Goal: Task Accomplishment & Management: Use online tool/utility

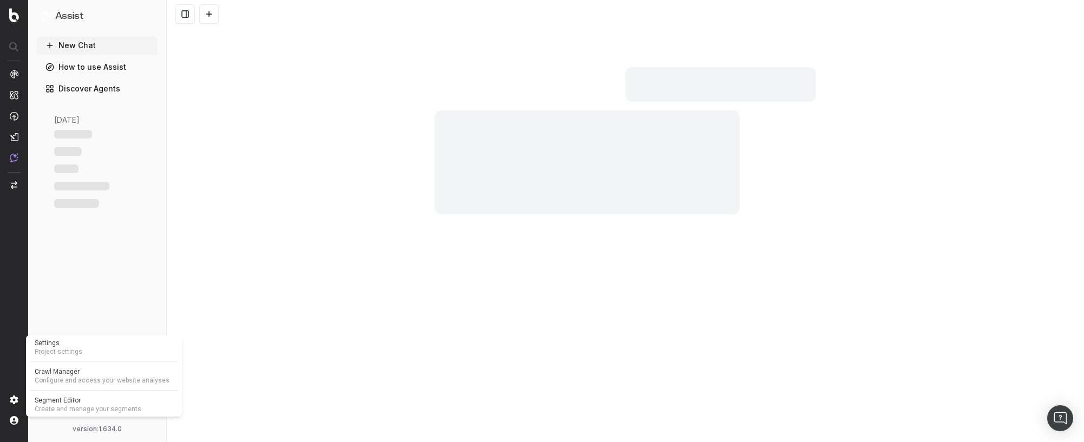
click at [65, 406] on span "Create and manage your segments" at bounding box center [104, 409] width 139 height 9
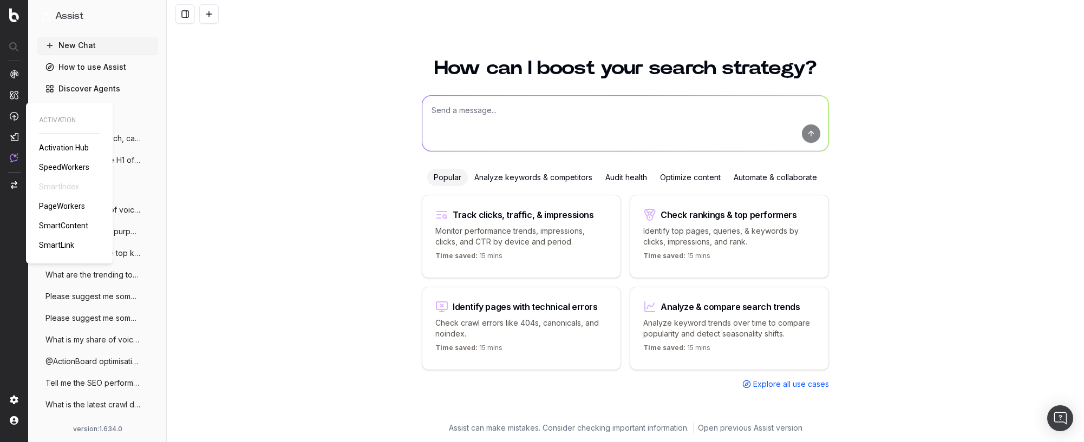
click at [57, 245] on span "SmartLink" at bounding box center [56, 245] width 35 height 9
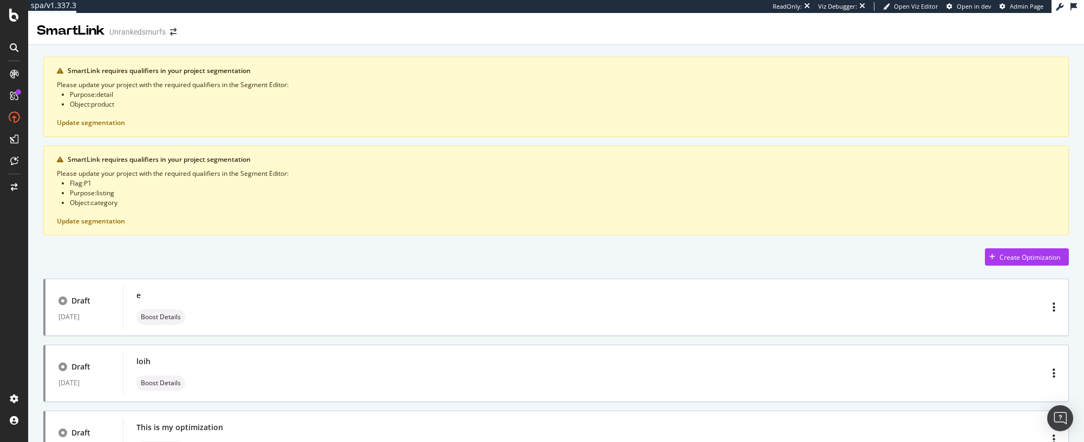
drag, startPoint x: 197, startPoint y: 70, endPoint x: 225, endPoint y: 70, distance: 27.6
click at [225, 70] on div "SmartLink requires qualifiers in your project segmentation" at bounding box center [562, 71] width 988 height 10
click at [236, 68] on div "SmartLink requires qualifiers in your project segmentation" at bounding box center [562, 71] width 988 height 10
click at [80, 95] on li "Purpose : detail" at bounding box center [563, 95] width 986 height 10
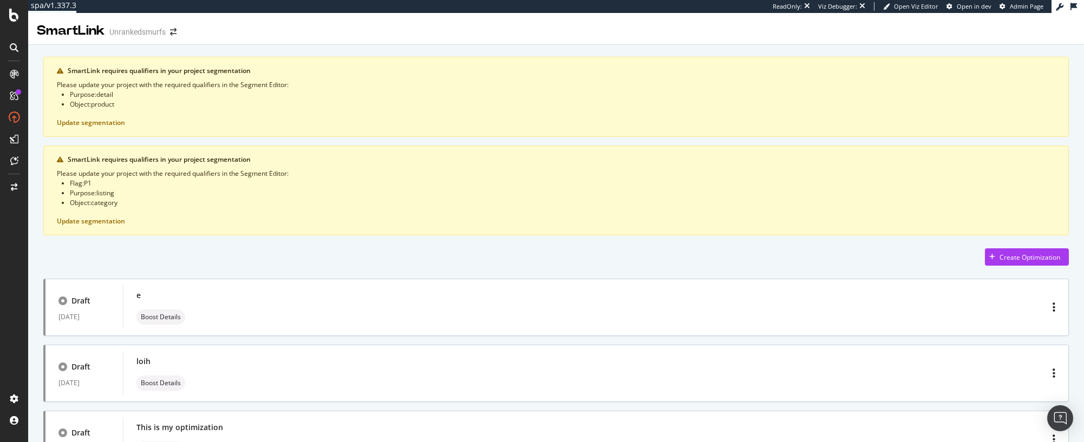
click at [109, 97] on li "Purpose : detail" at bounding box center [563, 95] width 986 height 10
click at [105, 103] on li "Object : product" at bounding box center [563, 105] width 986 height 10
click at [106, 204] on li "Object : category" at bounding box center [563, 203] width 986 height 10
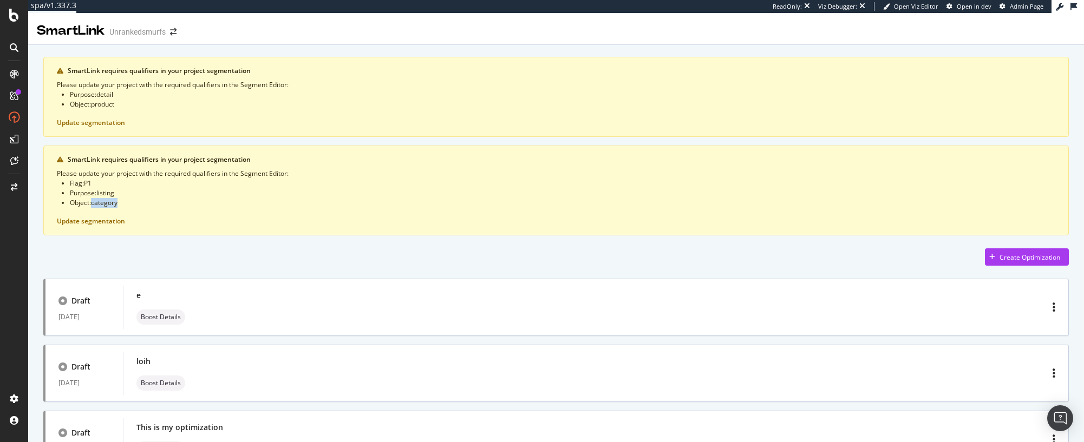
click at [106, 204] on li "Object : category" at bounding box center [563, 203] width 986 height 10
click at [180, 102] on li "Object : product" at bounding box center [563, 105] width 986 height 10
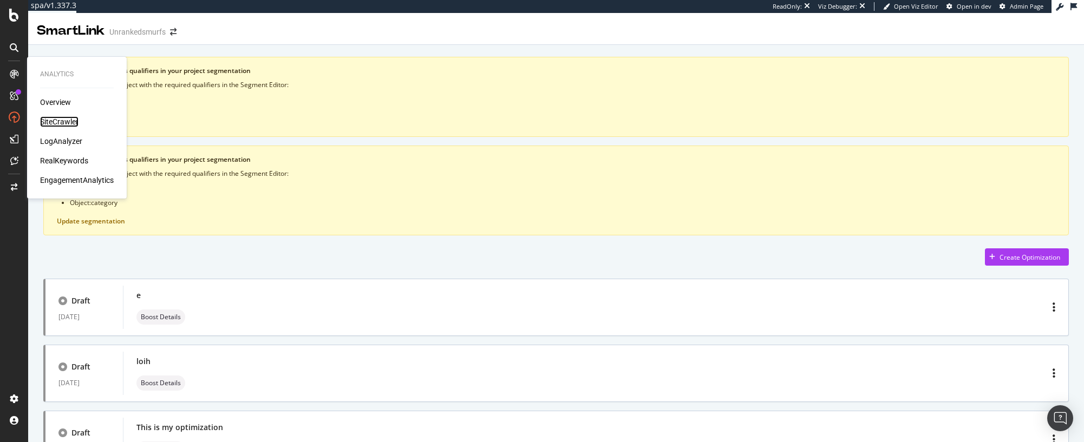
click at [56, 119] on div "SiteCrawler" at bounding box center [59, 121] width 38 height 11
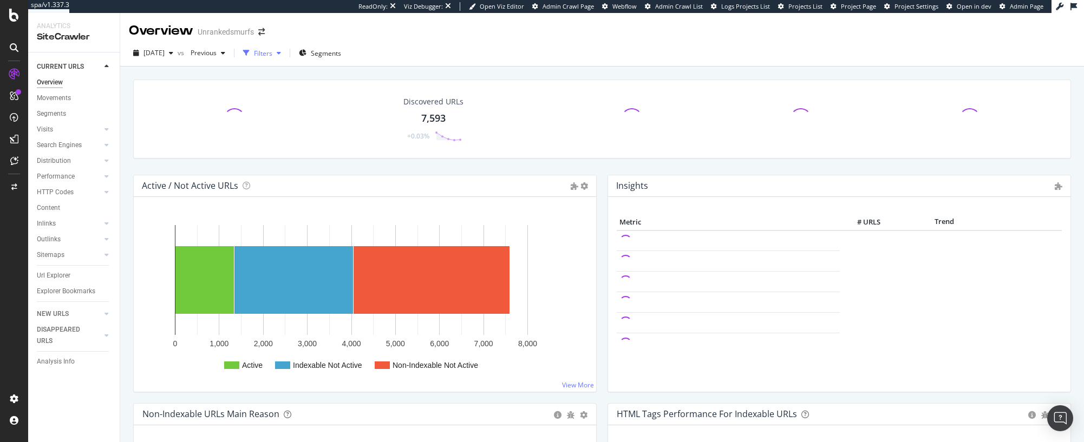
click at [285, 54] on div "button" at bounding box center [278, 53] width 13 height 6
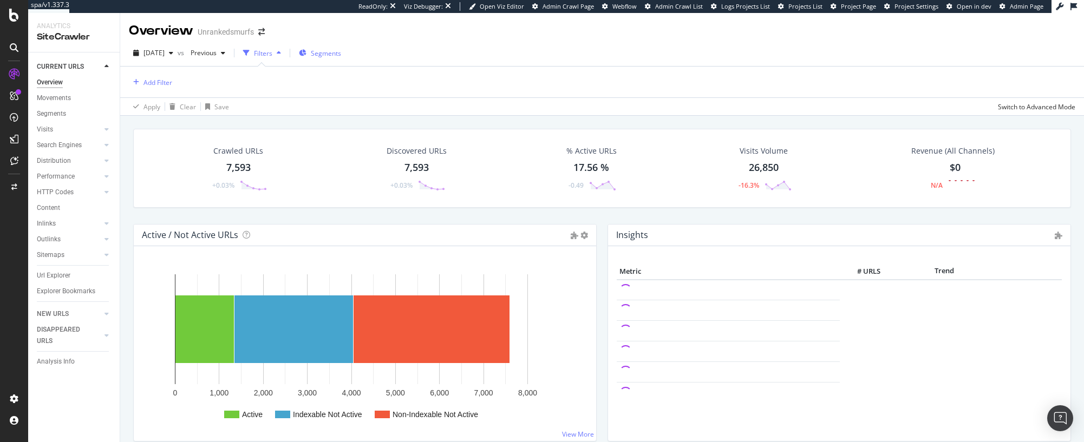
click at [341, 51] on span "Segments" at bounding box center [326, 53] width 30 height 9
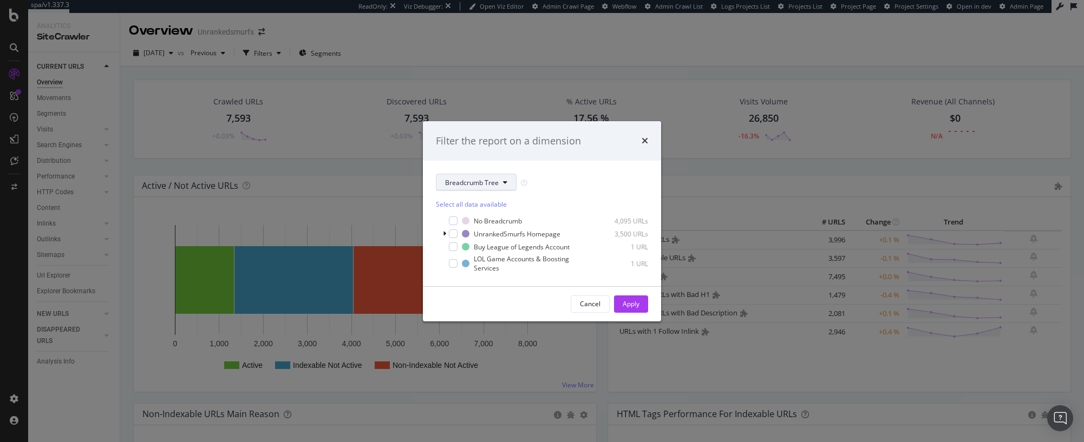
click at [486, 180] on span "Breadcrumb Tree" at bounding box center [472, 182] width 54 height 9
click at [477, 221] on span "pagetype" at bounding box center [480, 222] width 70 height 10
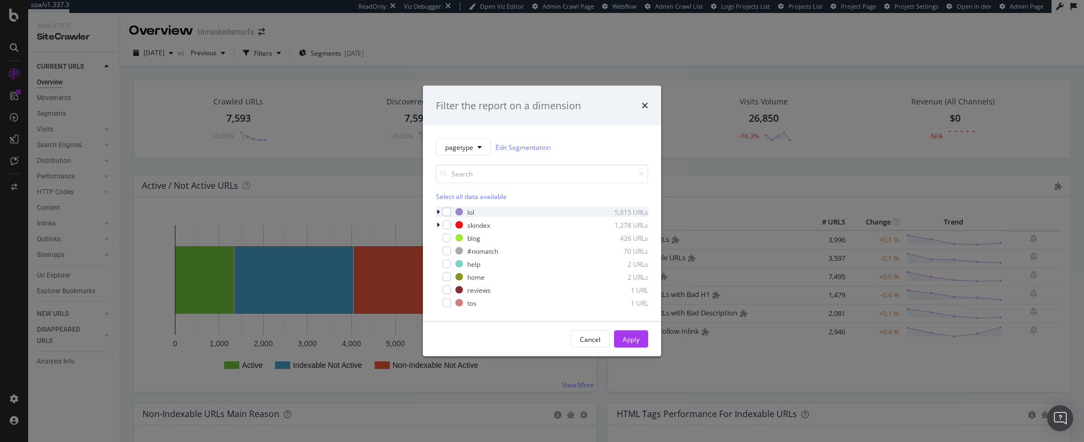
click at [439, 212] on icon "modal" at bounding box center [437, 212] width 3 height 6
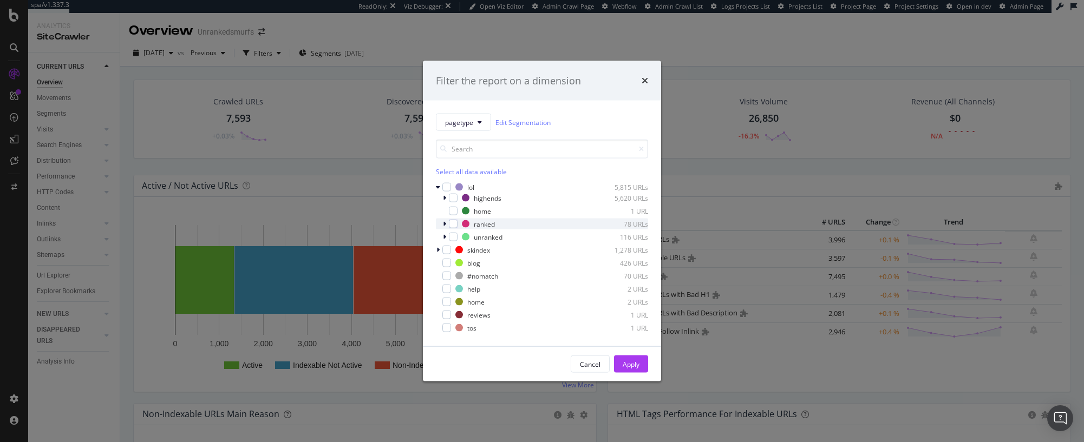
click at [445, 222] on icon "modal" at bounding box center [444, 224] width 3 height 6
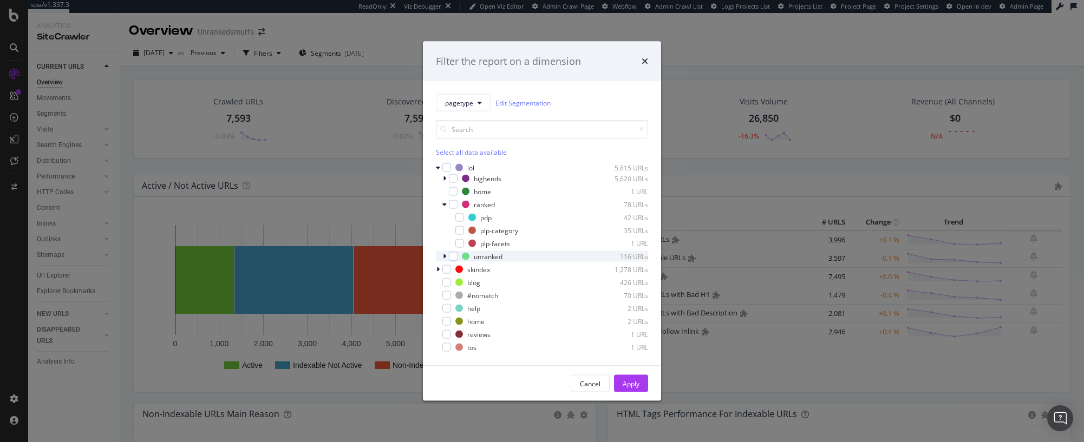
click at [445, 256] on icon "modal" at bounding box center [444, 256] width 3 height 6
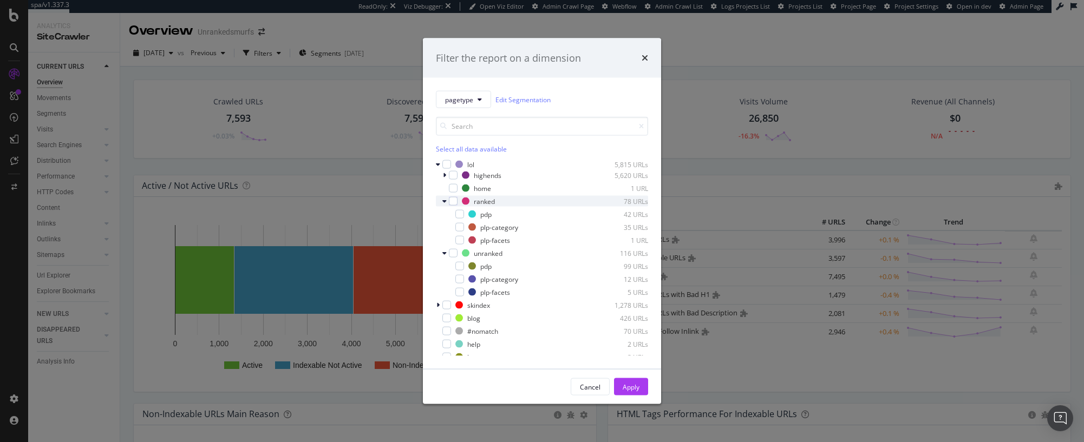
click at [445, 201] on icon "modal" at bounding box center [444, 201] width 4 height 6
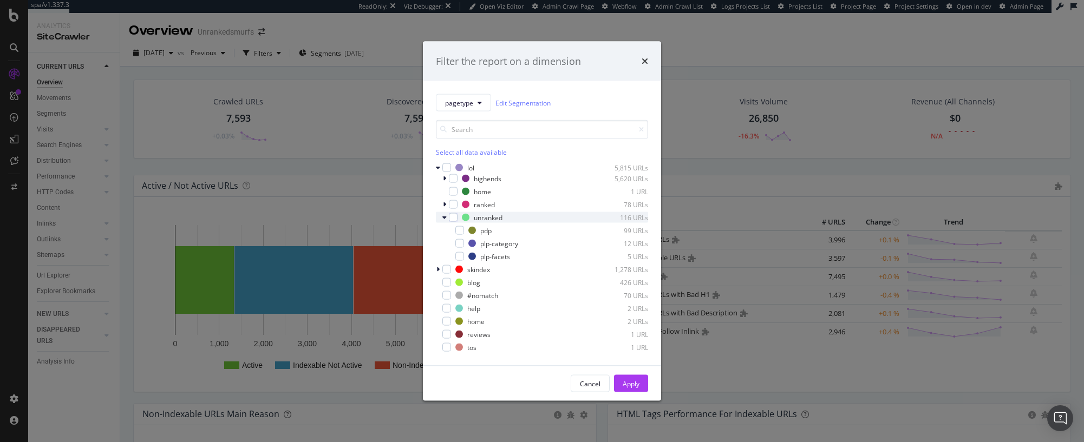
click at [446, 215] on icon "modal" at bounding box center [444, 217] width 4 height 6
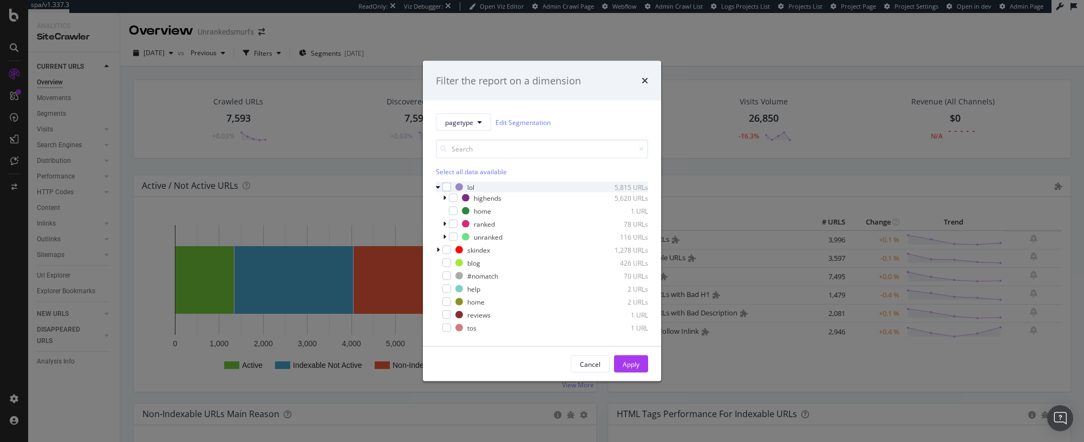
click at [436, 186] on icon "modal" at bounding box center [438, 187] width 4 height 6
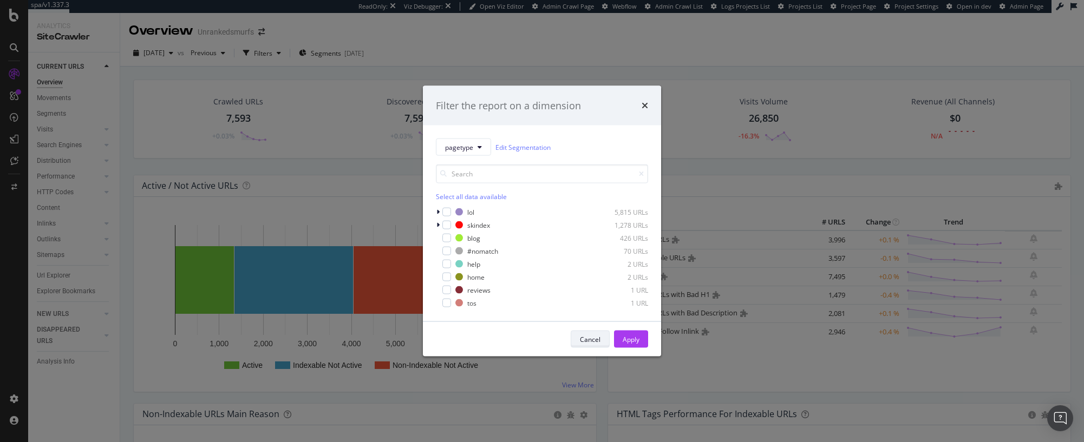
click at [586, 348] on button "Cancel" at bounding box center [590, 339] width 39 height 17
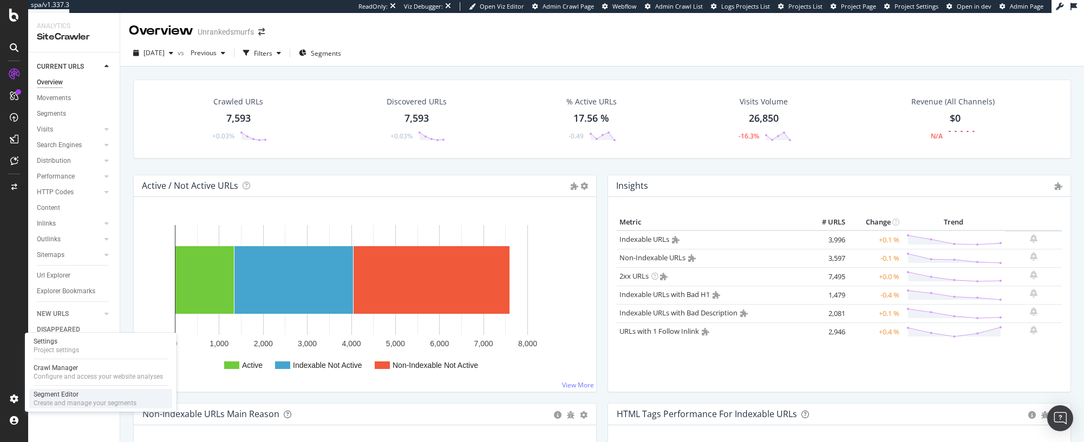
click at [62, 397] on div "Segment Editor" at bounding box center [85, 394] width 103 height 9
